Goal: Information Seeking & Learning: Learn about a topic

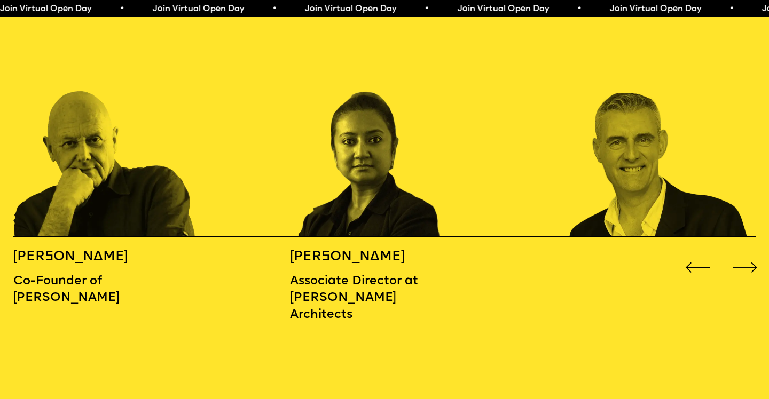
scroll to position [1210, 0]
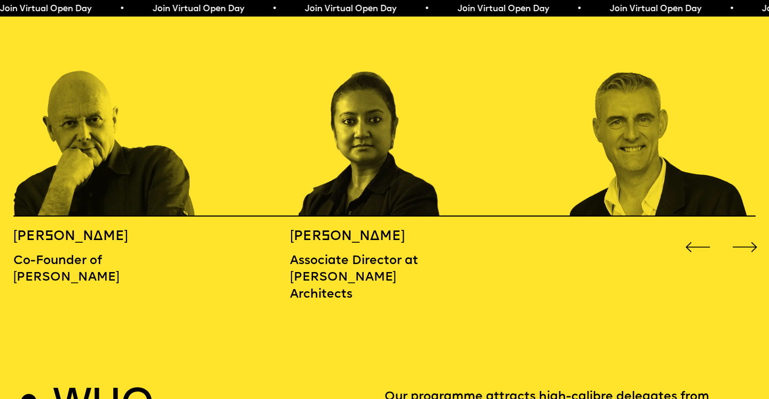
click at [744, 234] on div "Next slide" at bounding box center [744, 247] width 31 height 31
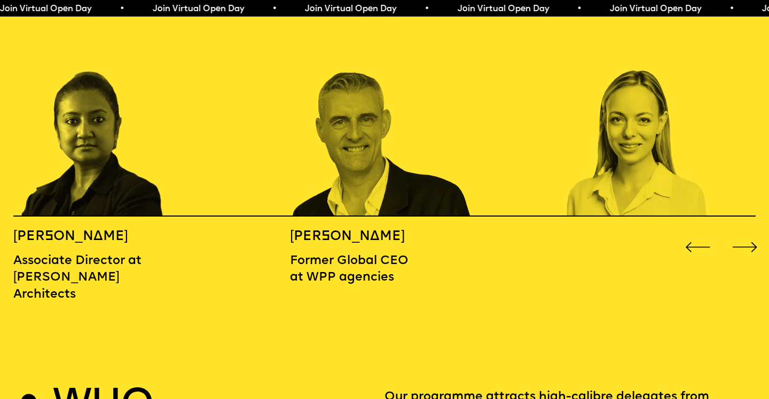
click at [744, 234] on div "Next slide" at bounding box center [744, 247] width 31 height 31
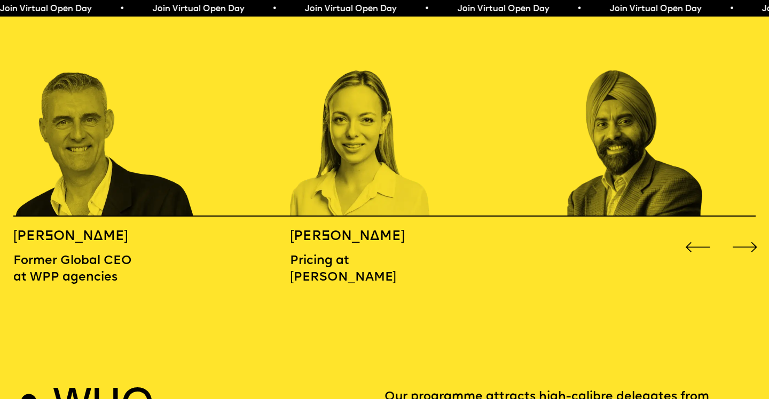
scroll to position [1219, 0]
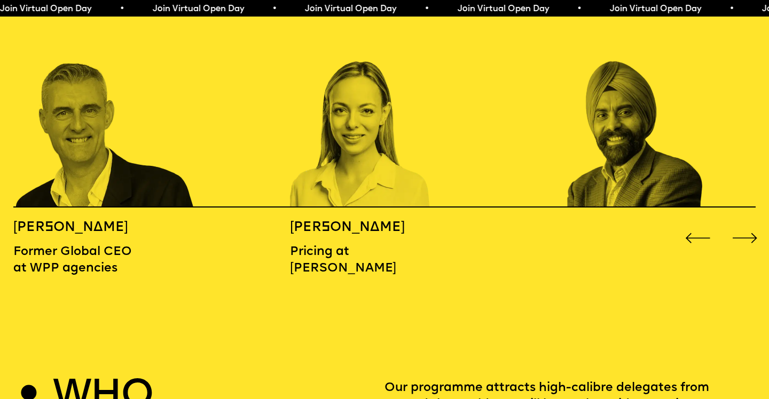
click at [735, 224] on div "Next slide" at bounding box center [744, 238] width 31 height 31
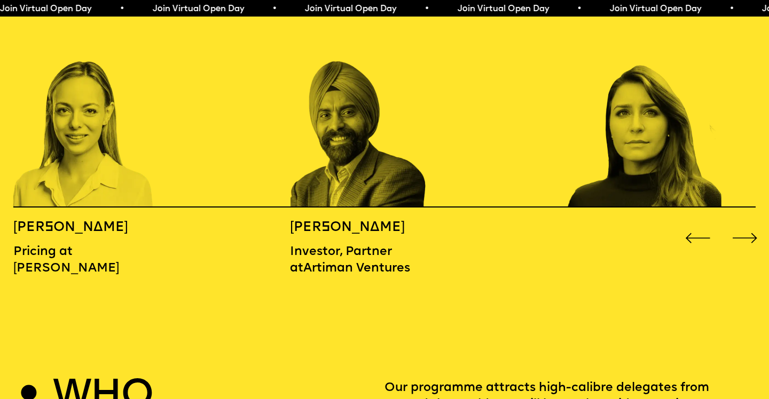
click at [736, 224] on div "Next slide" at bounding box center [744, 238] width 31 height 31
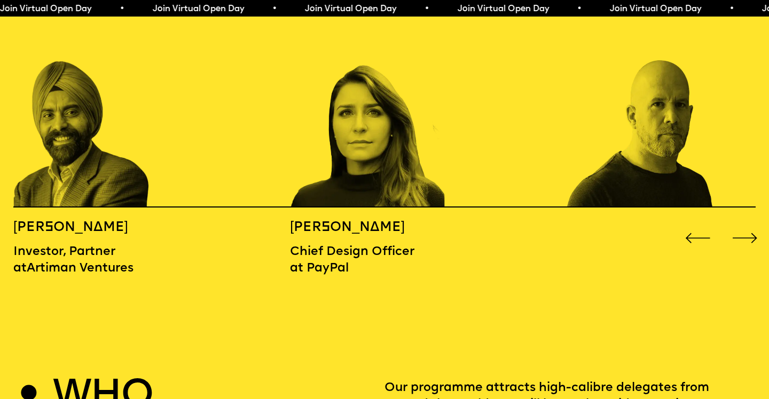
click at [736, 224] on div "Next slide" at bounding box center [744, 238] width 31 height 31
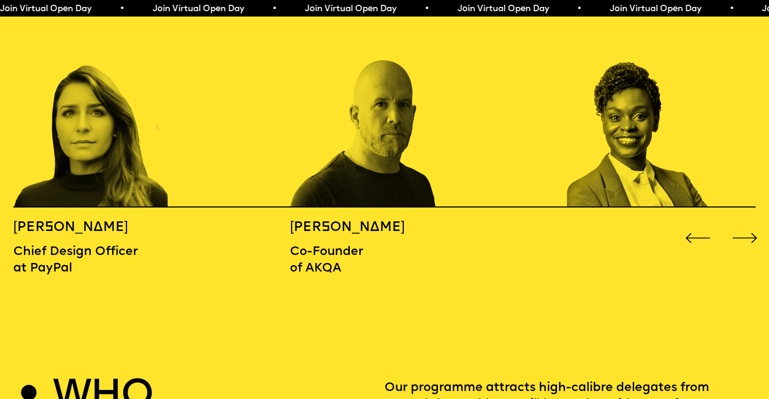
click at [736, 224] on div "Next slide" at bounding box center [744, 238] width 31 height 31
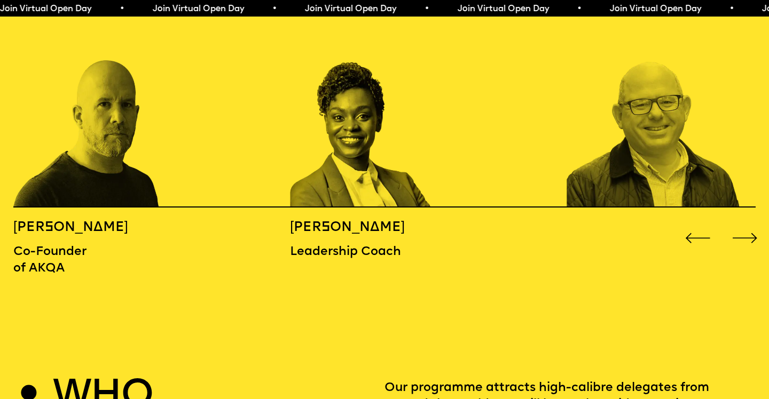
click at [736, 224] on div "Next slide" at bounding box center [744, 238] width 31 height 31
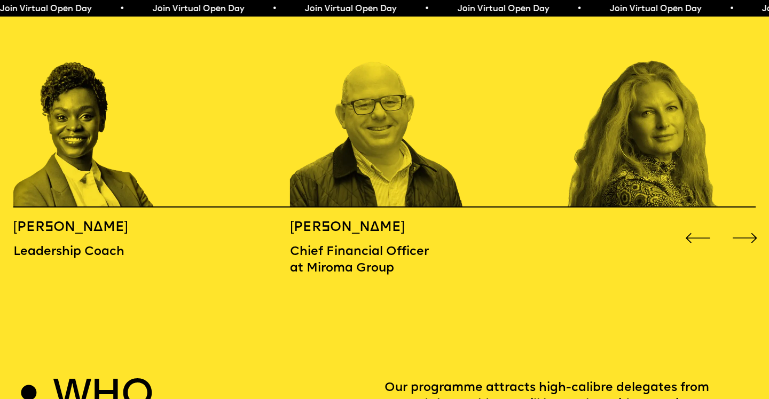
click at [736, 224] on div "Next slide" at bounding box center [744, 238] width 31 height 31
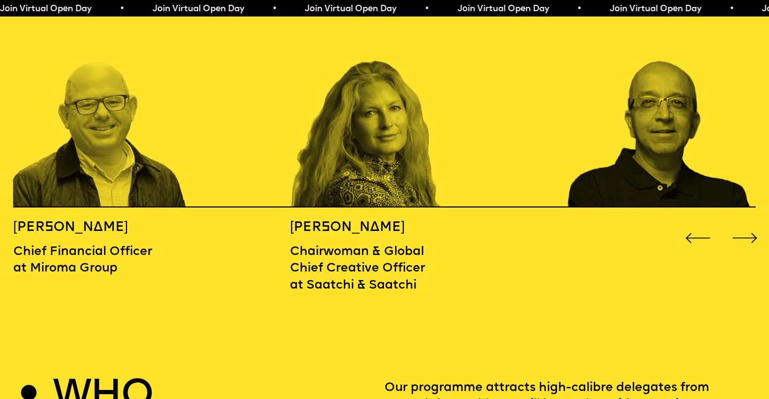
click at [736, 224] on div "Next slide" at bounding box center [744, 238] width 31 height 31
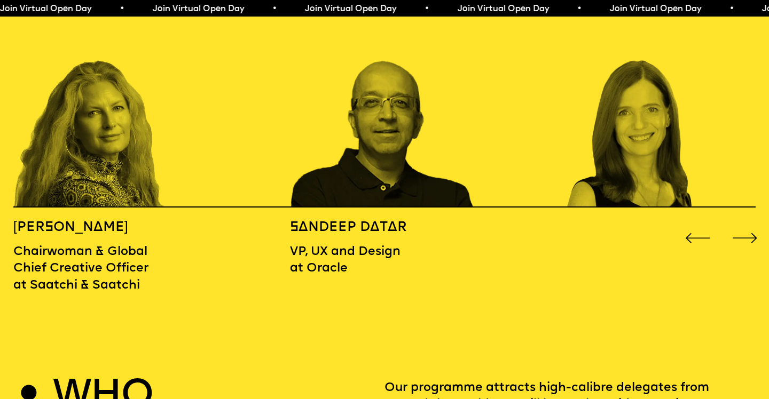
click at [736, 224] on div "Next slide" at bounding box center [744, 238] width 31 height 31
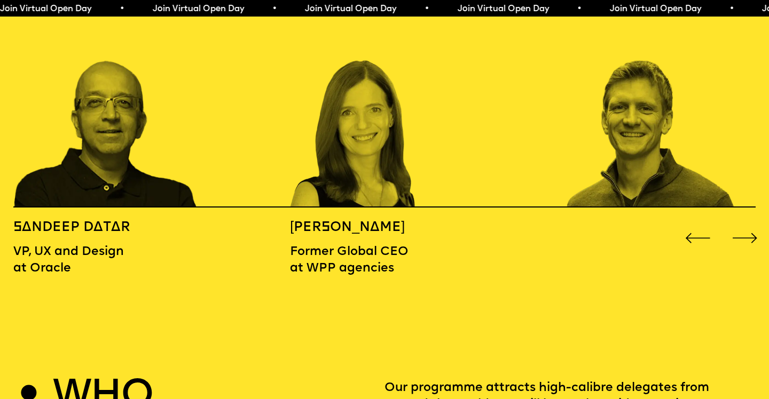
click at [736, 224] on div "Next slide" at bounding box center [744, 238] width 31 height 31
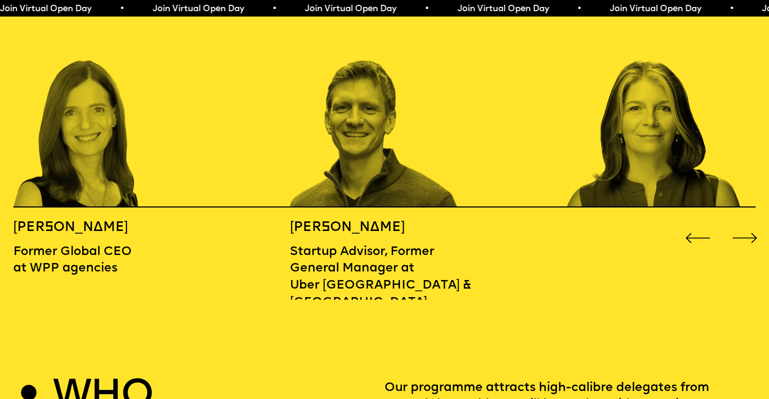
click at [736, 224] on div "Next slide" at bounding box center [744, 238] width 31 height 31
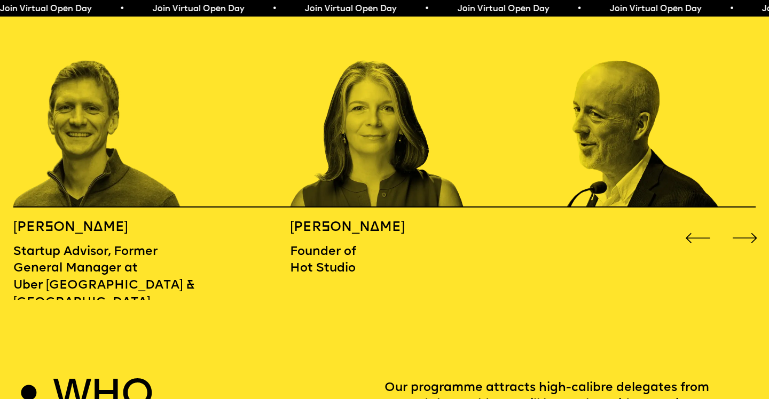
click at [735, 224] on div "Next slide" at bounding box center [744, 238] width 31 height 31
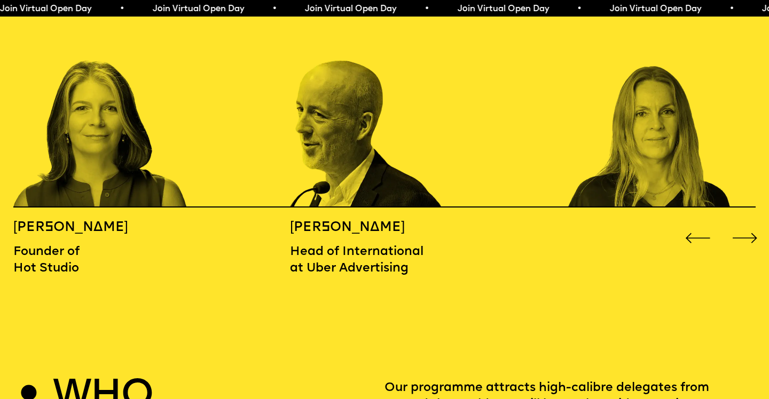
click at [735, 224] on div "Next slide" at bounding box center [744, 238] width 31 height 31
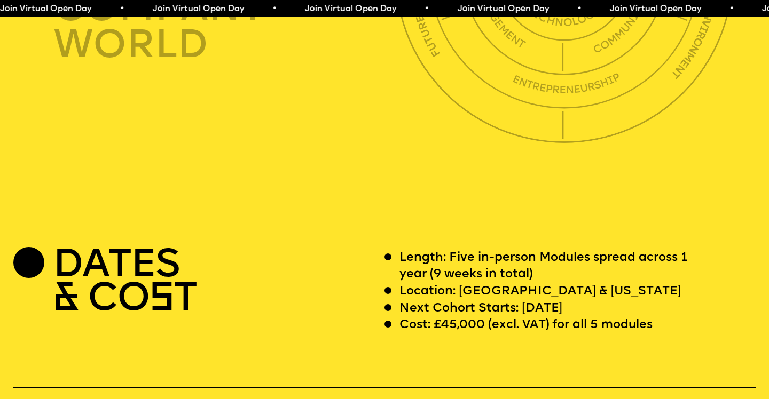
scroll to position [2956, 0]
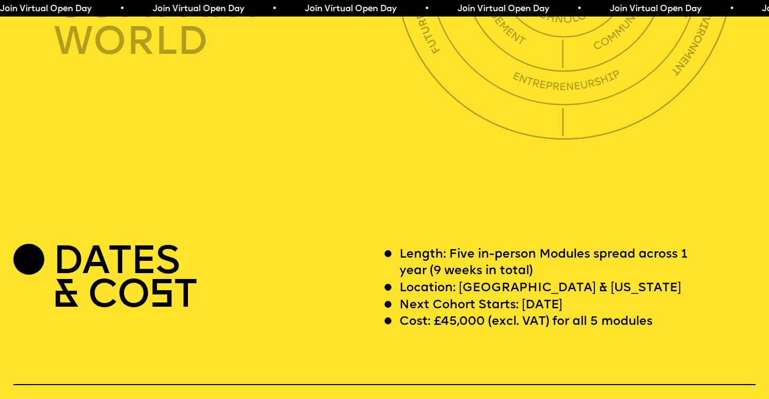
click at [452, 314] on p "Cost: £45,000 (excl. VAT) for all 5 modules" at bounding box center [525, 322] width 253 height 17
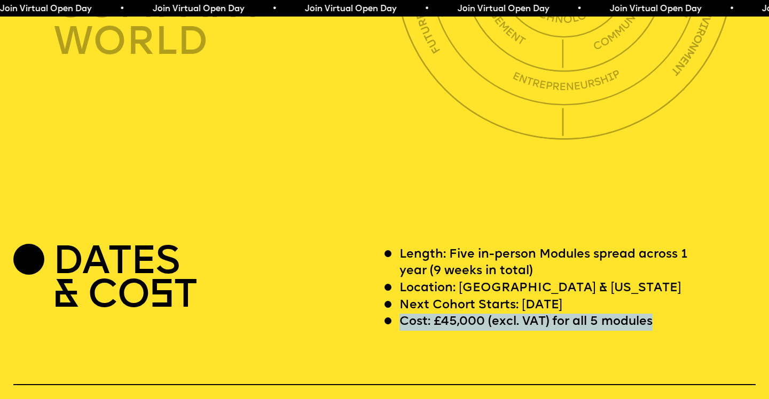
click at [452, 314] on p "Cost: £45,000 (excl. VAT) for all 5 modules" at bounding box center [525, 322] width 253 height 17
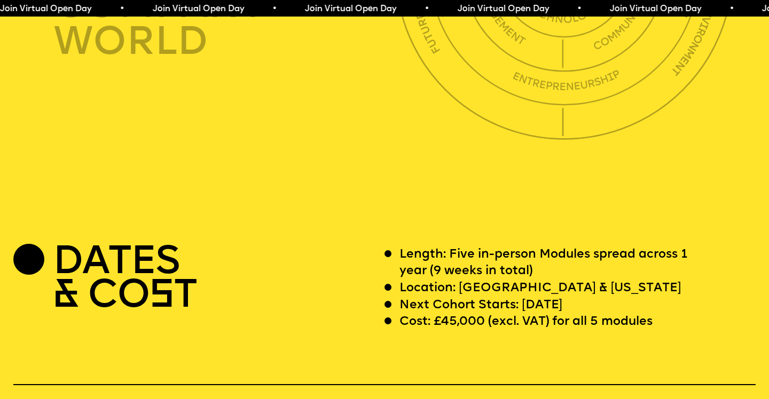
click at [515, 247] on p "Length: Five in-person Modules spread across 1 year (9 weeks in total)" at bounding box center [554, 264] width 310 height 34
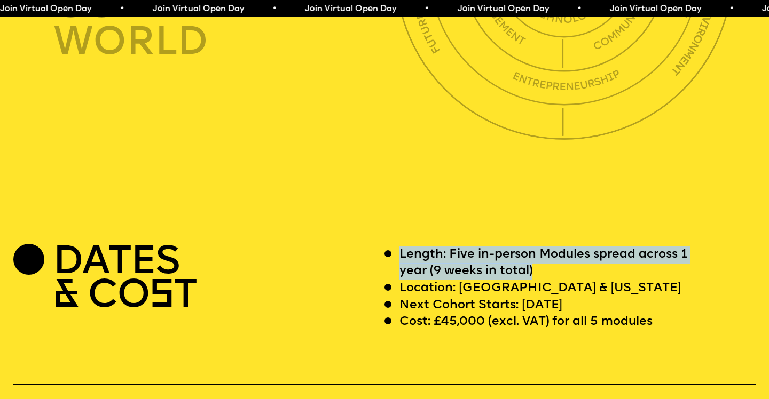
click at [515, 247] on p "Length: Five in-person Modules spread across 1 year (9 weeks in total)" at bounding box center [554, 264] width 310 height 34
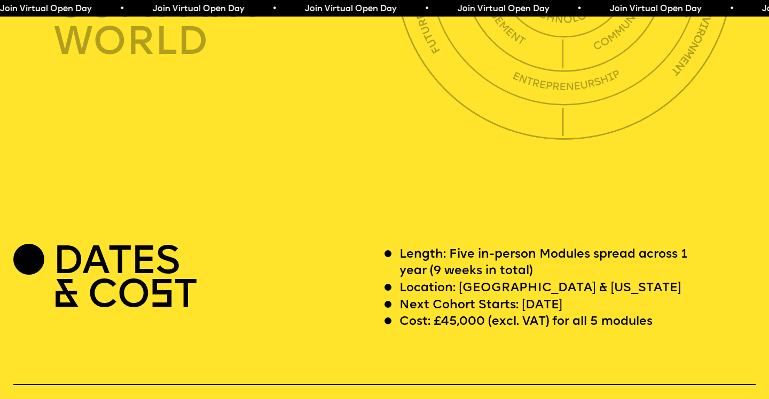
click at [517, 280] on p "Location: [GEOGRAPHIC_DATA] & [US_STATE]" at bounding box center [539, 288] width 281 height 17
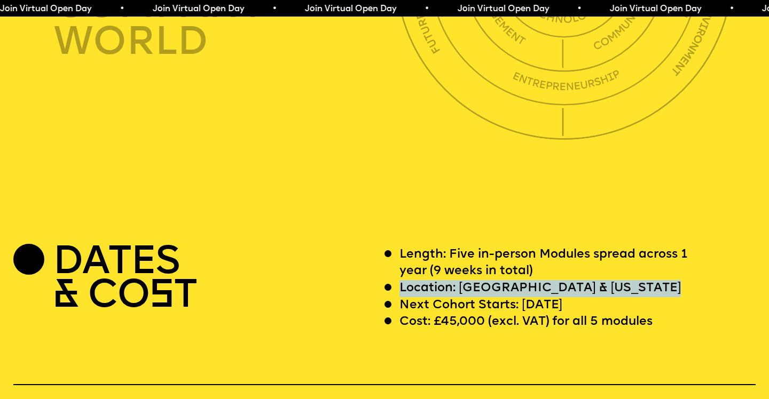
click at [517, 280] on p "Location: [GEOGRAPHIC_DATA] & [US_STATE]" at bounding box center [539, 288] width 281 height 17
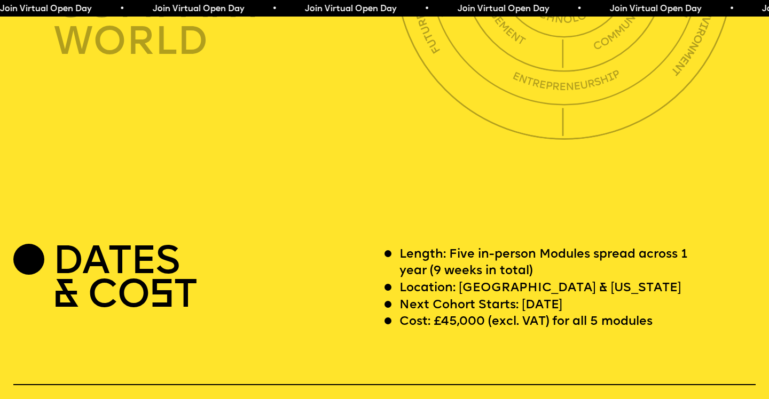
click at [512, 297] on p "Next Cohort Starts: [DATE]" at bounding box center [480, 305] width 163 height 17
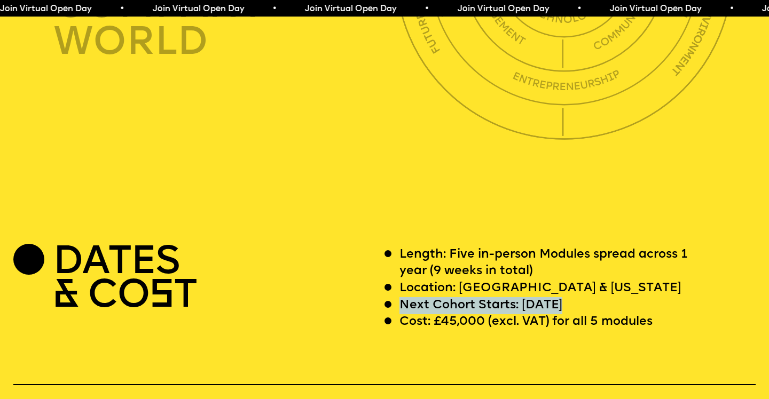
click at [512, 297] on p "Next Cohort Starts: [DATE]" at bounding box center [480, 305] width 163 height 17
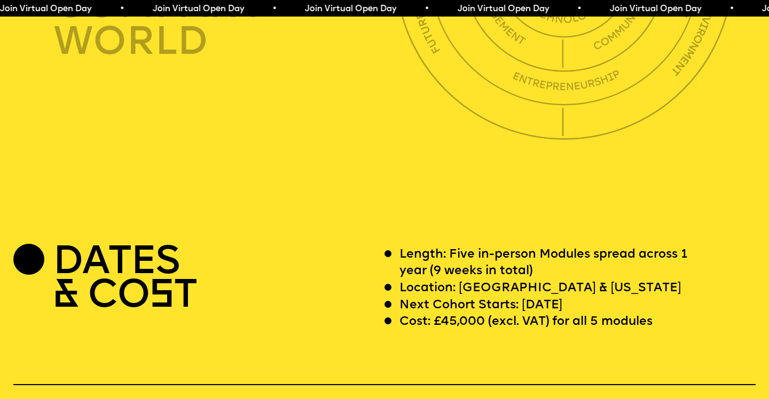
click at [514, 314] on p "Cost: £45,000 (excl. VAT) for all 5 modules" at bounding box center [525, 322] width 253 height 17
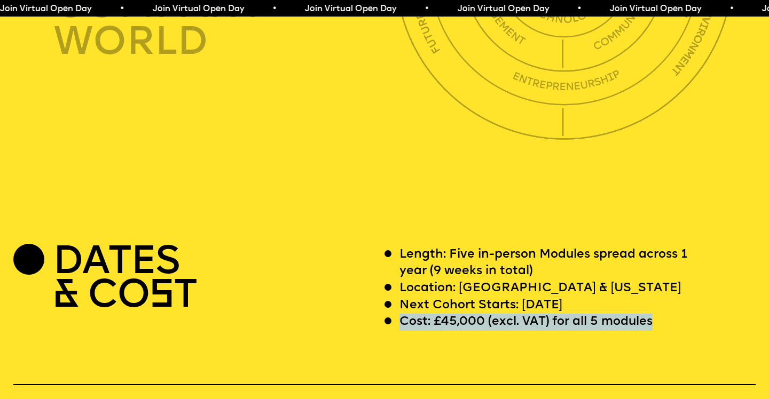
click at [514, 314] on p "Cost: £45,000 (excl. VAT) for all 5 modules" at bounding box center [525, 322] width 253 height 17
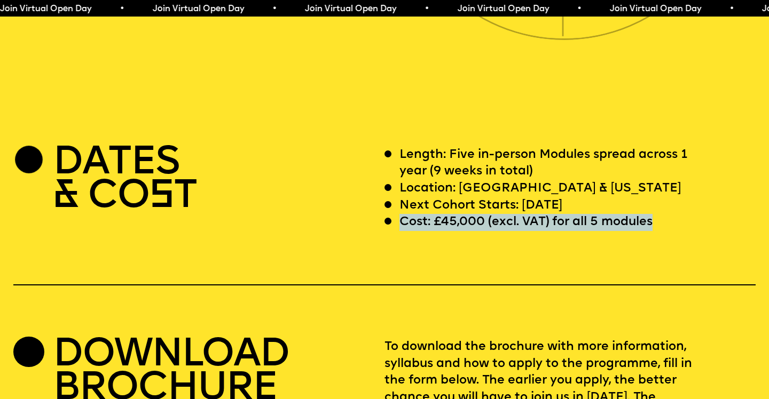
scroll to position [3030, 0]
